Goal: Task Accomplishment & Management: Manage account settings

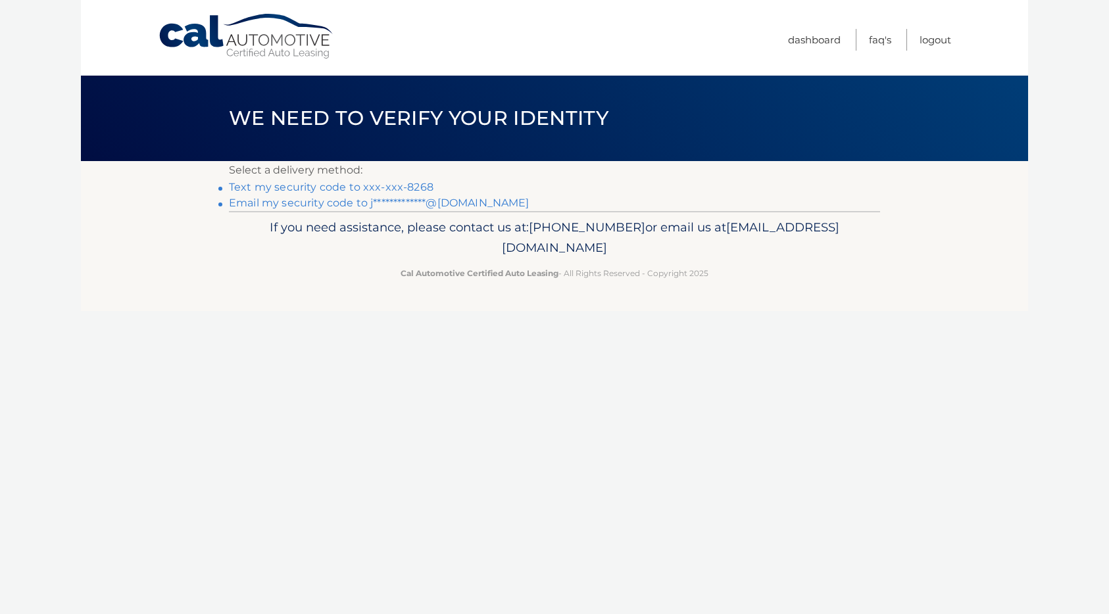
click at [339, 187] on link "Text my security code to xxx-xxx-8268" at bounding box center [331, 187] width 205 height 12
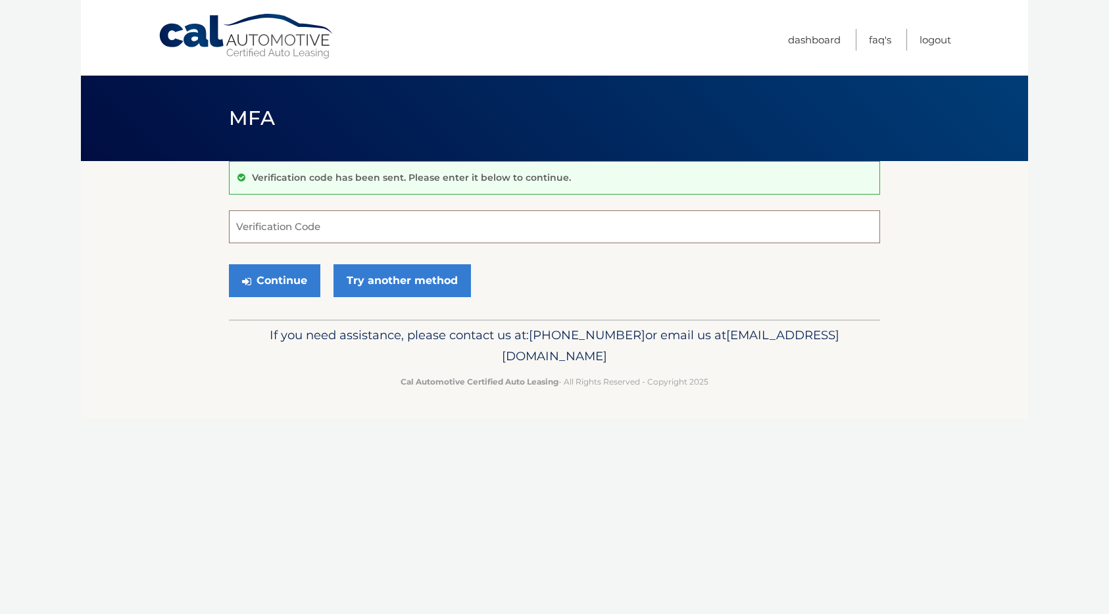
click at [306, 226] on input "Verification Code" at bounding box center [554, 226] width 651 height 33
type input "825128"
click at [287, 289] on button "Continue" at bounding box center [274, 280] width 91 height 33
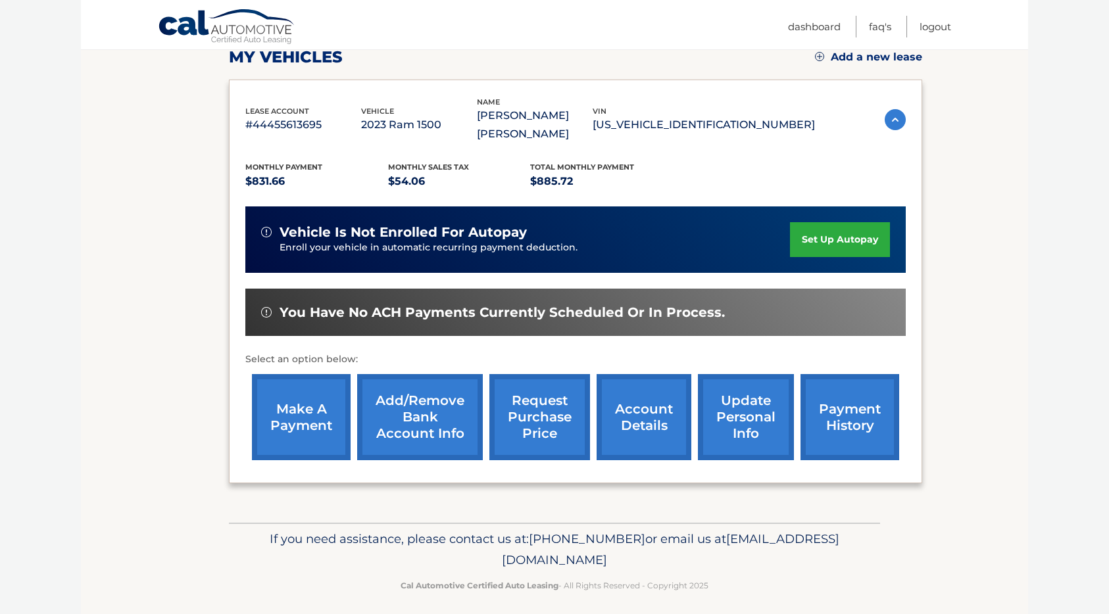
scroll to position [201, 0]
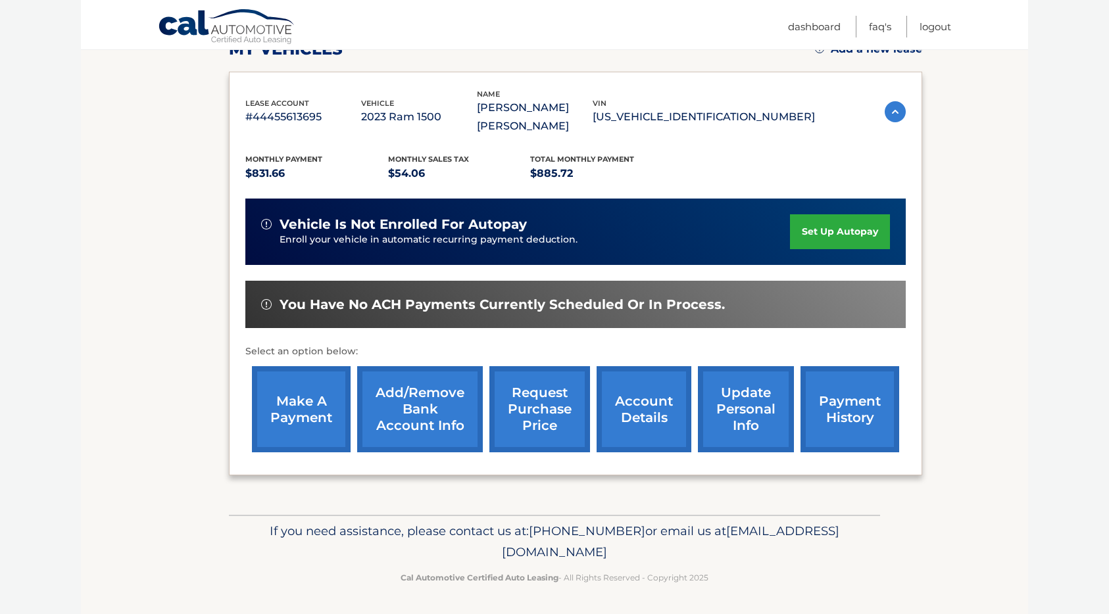
click at [637, 412] on link "account details" at bounding box center [644, 409] width 95 height 86
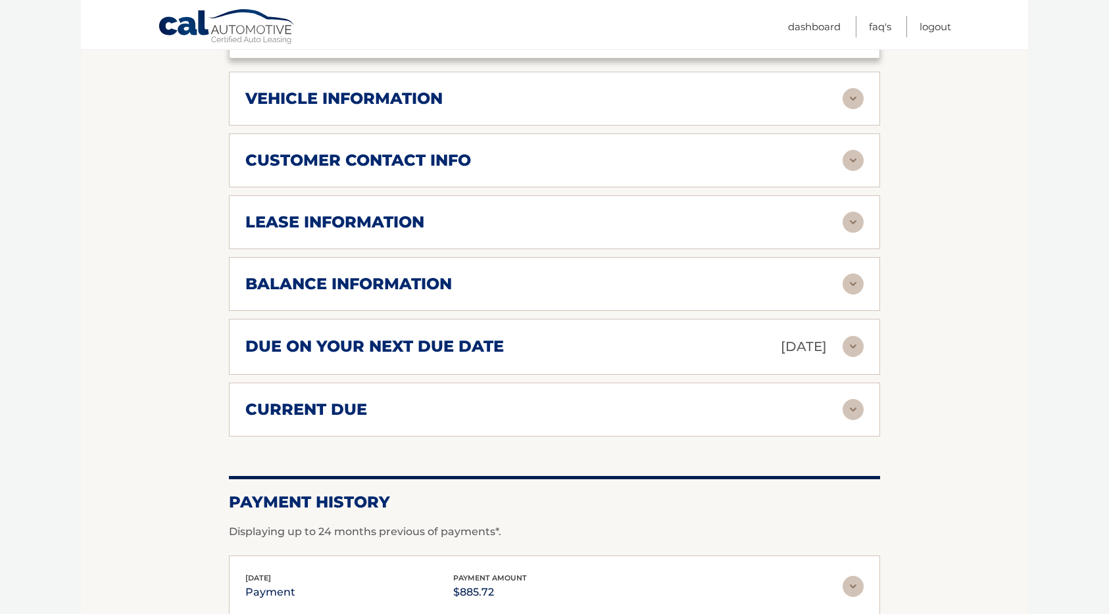
scroll to position [636, 0]
